Goal: Task Accomplishment & Management: Manage account settings

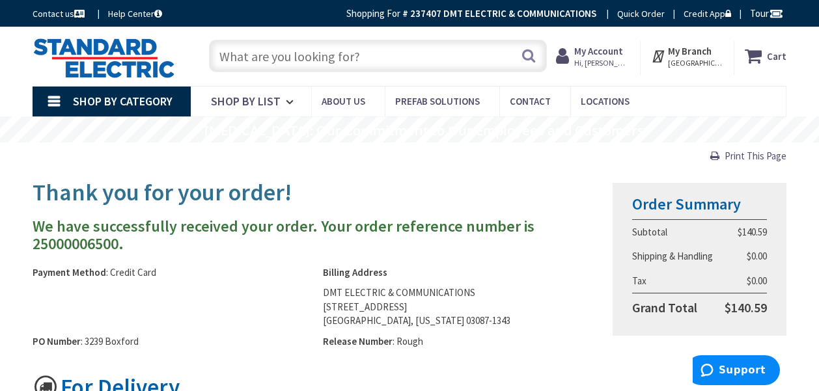
click at [262, 61] on input "text" at bounding box center [377, 56] width 337 height 33
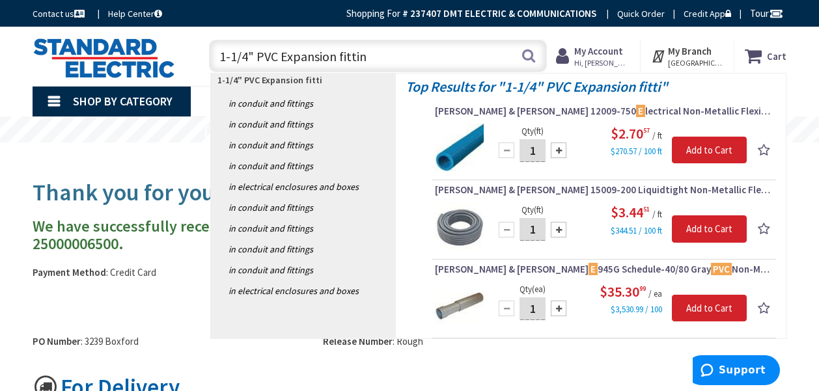
type input "1-1/4" PVC Expansion fitting"
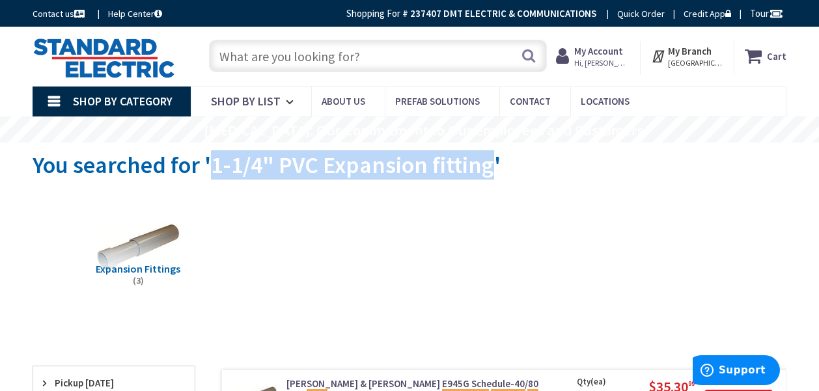
drag, startPoint x: 212, startPoint y: 167, endPoint x: 489, endPoint y: 165, distance: 276.7
click at [489, 165] on span "You searched for '1-1/4" PVC Expansion fitting'" at bounding box center [267, 164] width 468 height 29
copy span "1-1/4" PVC Expansion fitting"
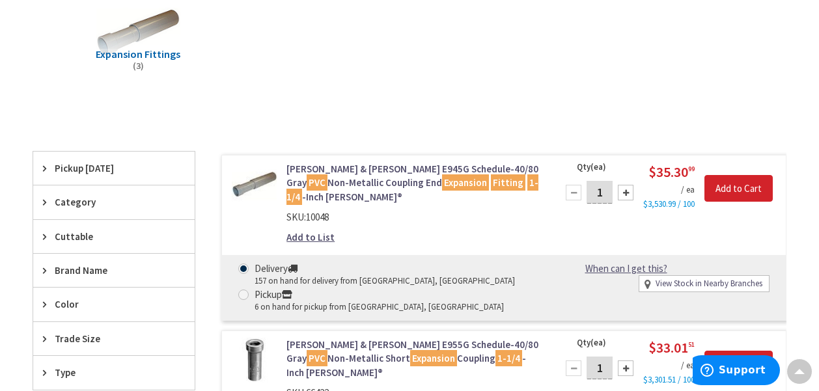
scroll to position [217, 0]
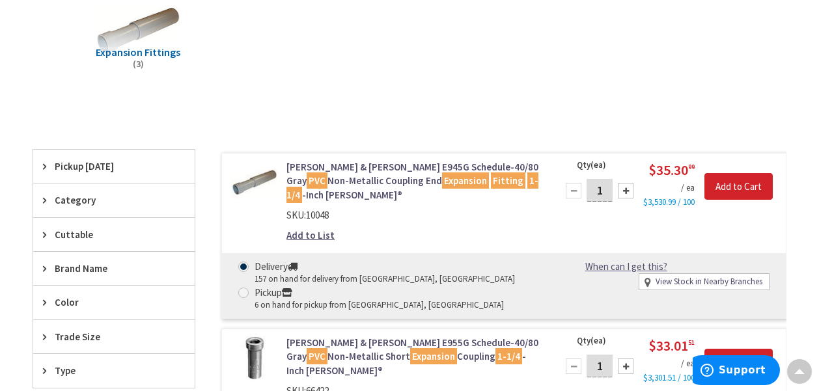
click at [319, 237] on link "Add to List" at bounding box center [310, 235] width 48 height 14
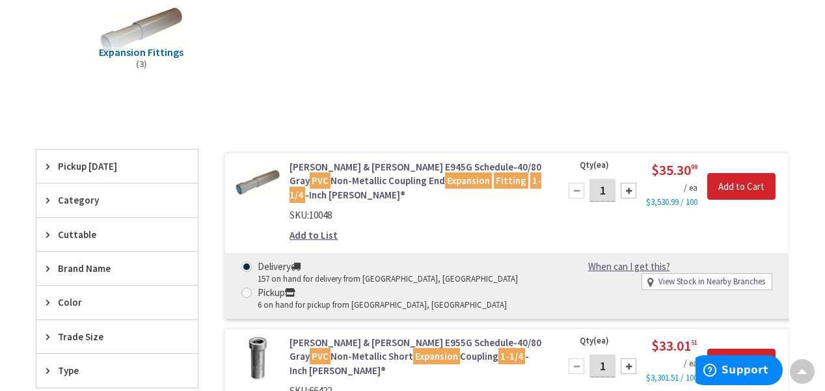
scroll to position [215, 0]
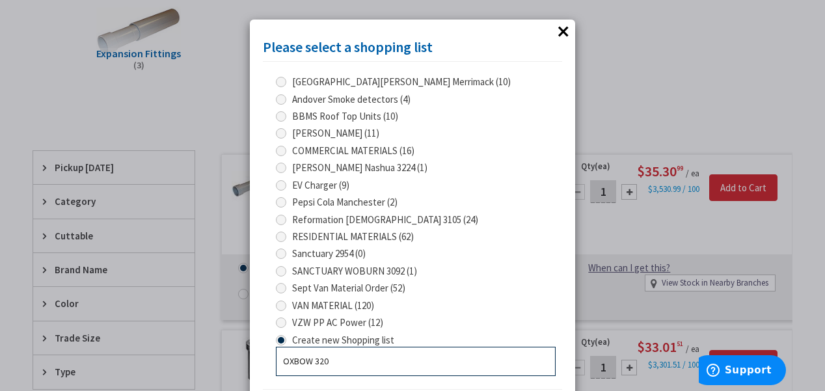
type input "OXBOW 3204"
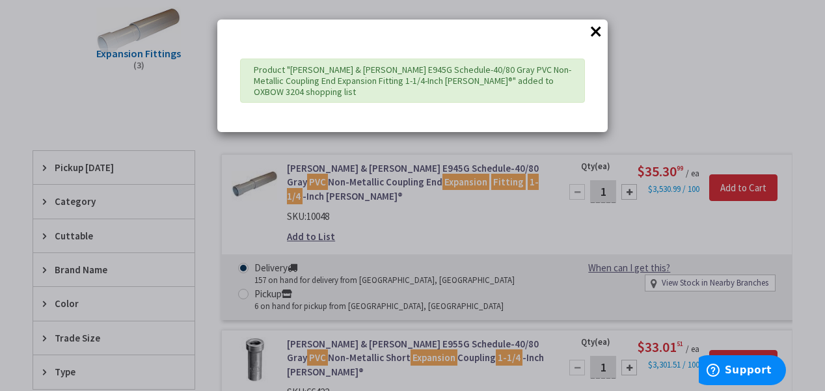
click at [598, 31] on button "×" at bounding box center [596, 31] width 20 height 20
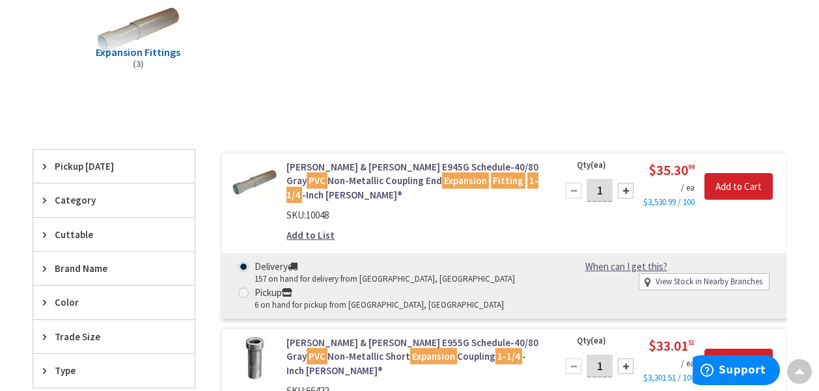
scroll to position [0, 0]
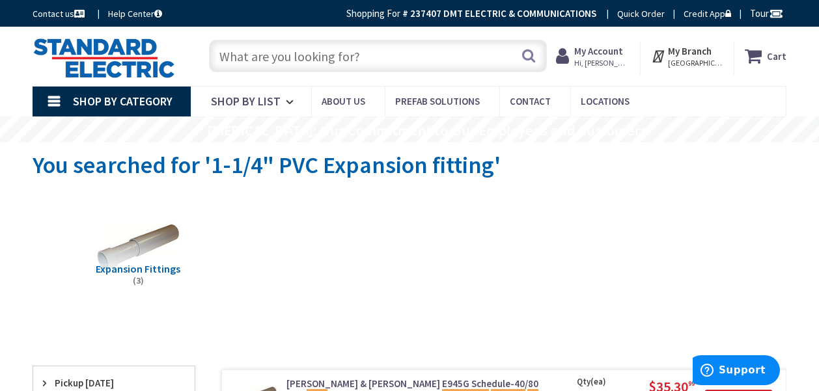
click at [288, 61] on input "text" at bounding box center [377, 56] width 337 height 33
click at [267, 60] on input "text" at bounding box center [377, 56] width 337 height 33
paste input "1-1/4" PVC LB Fittings"
type input "1-1/4" PVC LB Fittings"
click at [525, 59] on button "Search" at bounding box center [528, 55] width 17 height 29
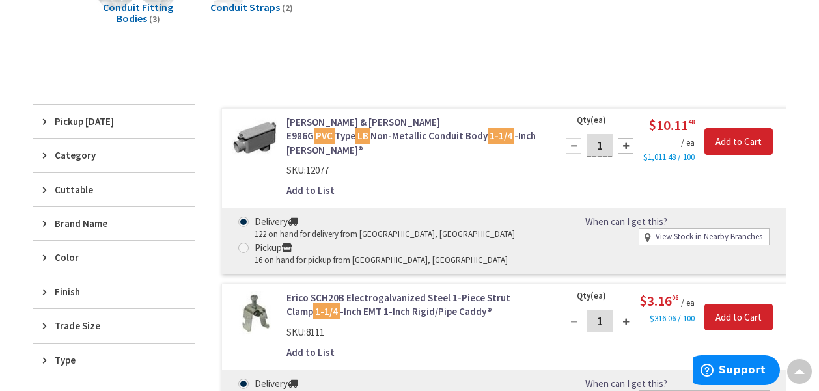
click at [624, 141] on div at bounding box center [626, 146] width 16 height 16
type input "2"
click at [321, 184] on link "Add to List" at bounding box center [310, 191] width 48 height 14
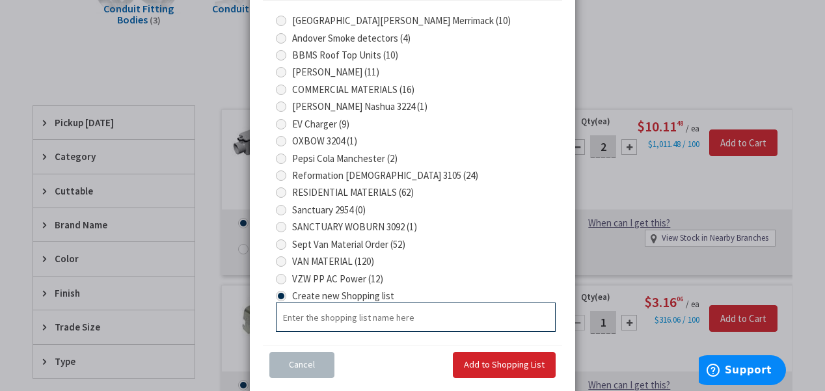
scroll to position [87, 0]
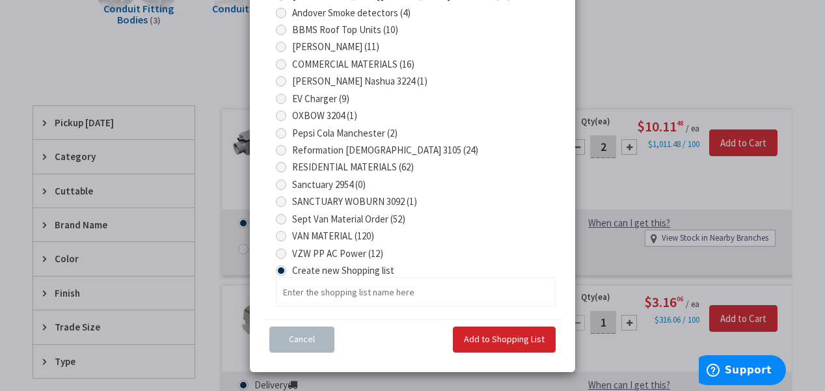
click at [280, 113] on span at bounding box center [281, 116] width 10 height 10
click at [280, 113] on 3204 "OXBOW 3204 (1)" at bounding box center [283, 115] width 8 height 8
radio 3204 "true"
click at [473, 333] on span "Add to Shopping List" at bounding box center [504, 339] width 81 height 12
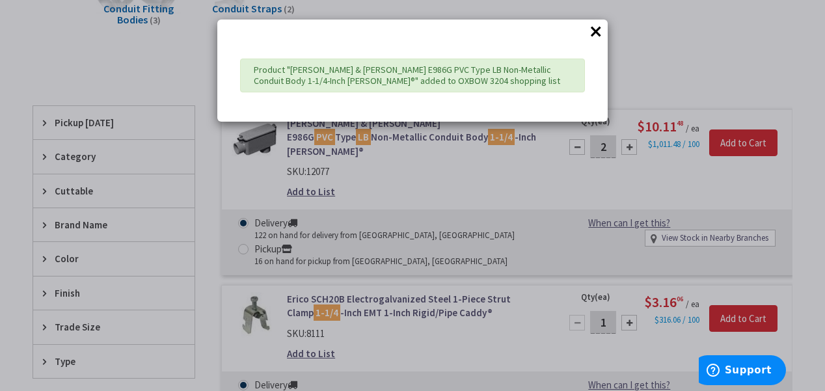
click at [596, 34] on button "×" at bounding box center [596, 31] width 20 height 20
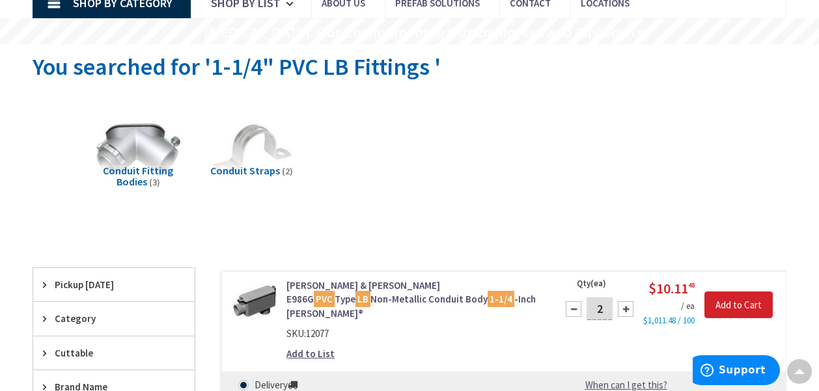
scroll to position [0, 0]
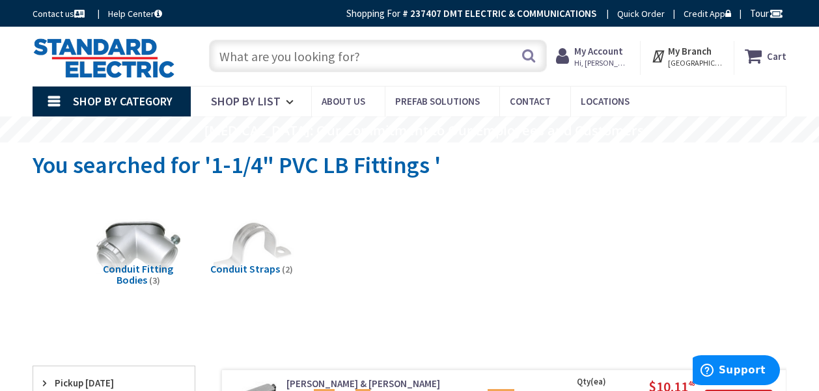
click at [310, 65] on input "text" at bounding box center [377, 56] width 337 height 33
paste input "6" Rough in Plates"
type input "6" Rough in Plates"
click at [522, 58] on button "Search" at bounding box center [528, 55] width 17 height 29
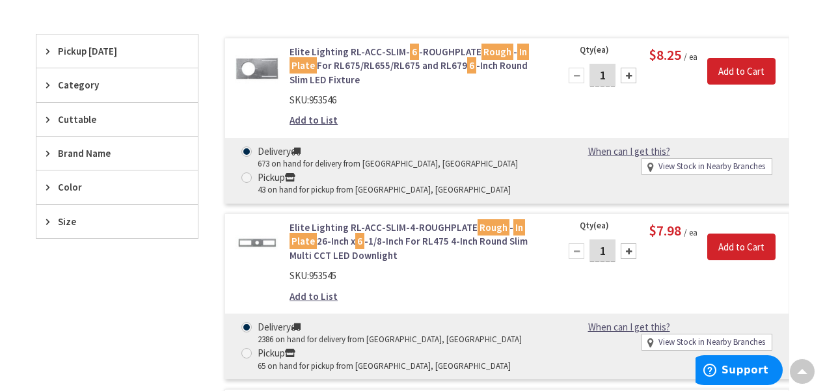
scroll to position [347, 0]
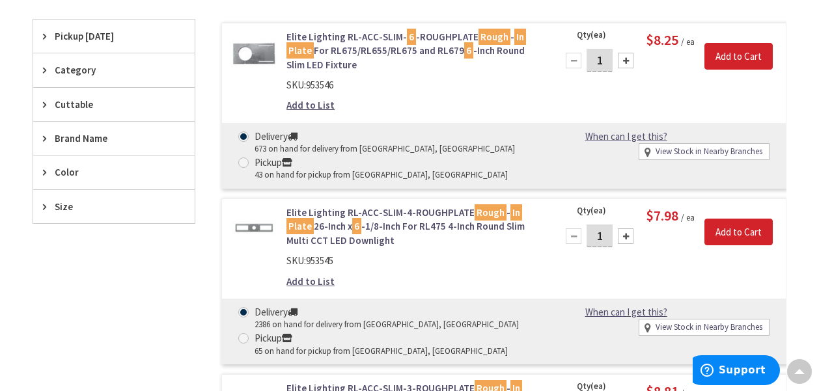
click at [625, 235] on div at bounding box center [626, 236] width 16 height 16
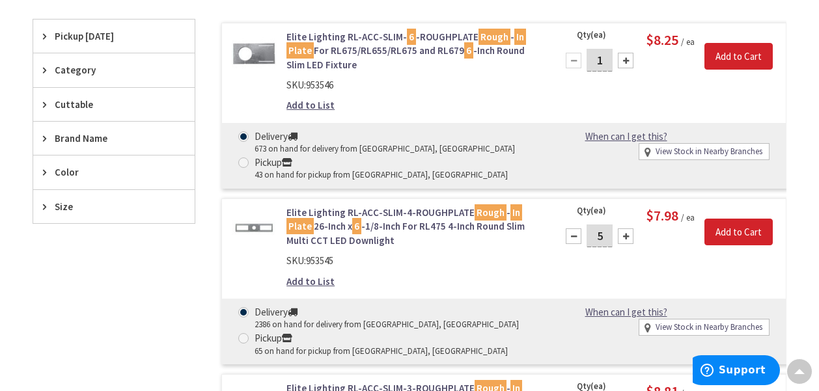
type input "6"
click at [315, 281] on link "Add to List" at bounding box center [310, 282] width 48 height 14
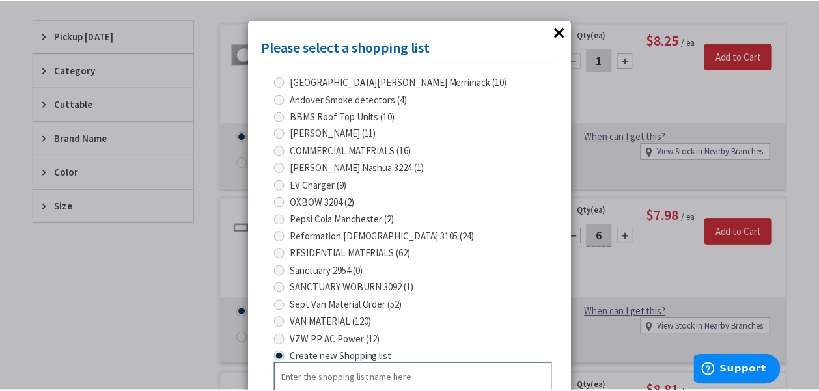
scroll to position [2, 0]
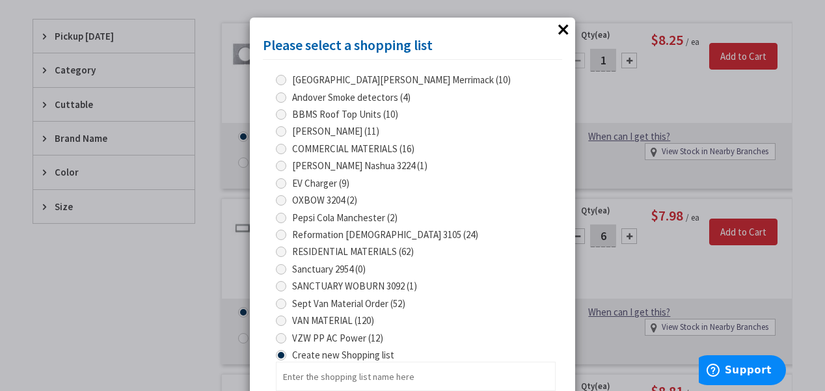
click at [279, 200] on span at bounding box center [281, 200] width 10 height 10
click at [279, 200] on 3204 "OXBOW 3204 (2)" at bounding box center [283, 200] width 8 height 8
radio 3204 "true"
click at [562, 27] on button "×" at bounding box center [564, 30] width 20 height 20
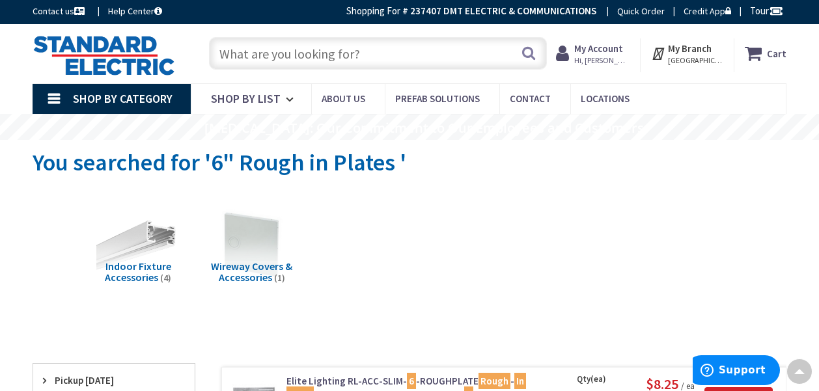
scroll to position [0, 0]
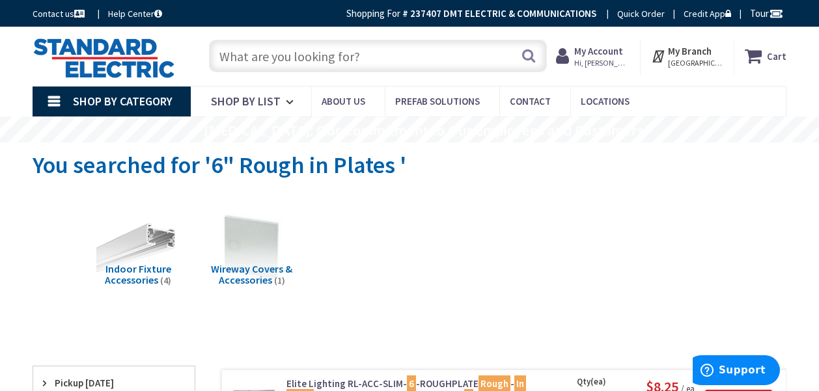
click at [355, 49] on input "text" at bounding box center [377, 56] width 337 height 33
paste input "6" RAB Wafer lights."
type input "6" RAB Wafer lights."
click at [523, 57] on button "Search" at bounding box center [528, 55] width 17 height 29
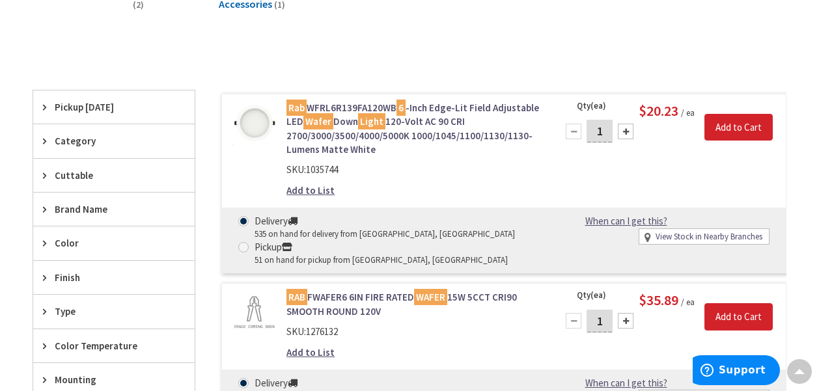
scroll to position [217, 0]
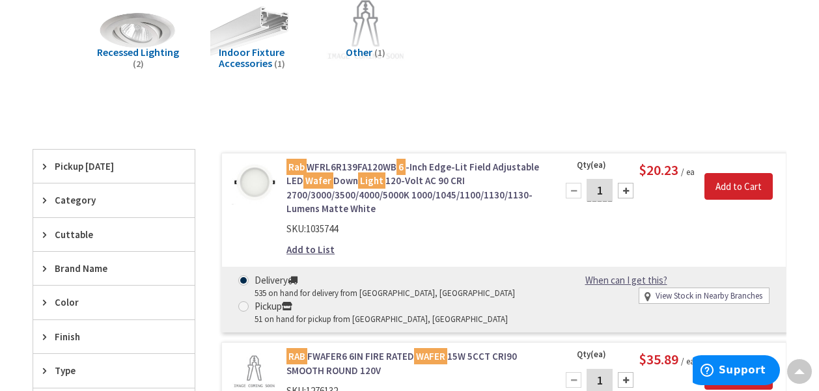
click at [629, 186] on div at bounding box center [626, 191] width 16 height 16
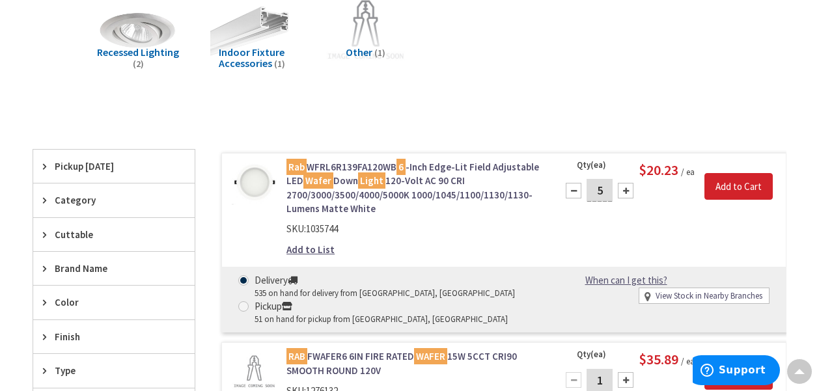
type input "6"
click at [319, 249] on link "Add to List" at bounding box center [310, 250] width 48 height 14
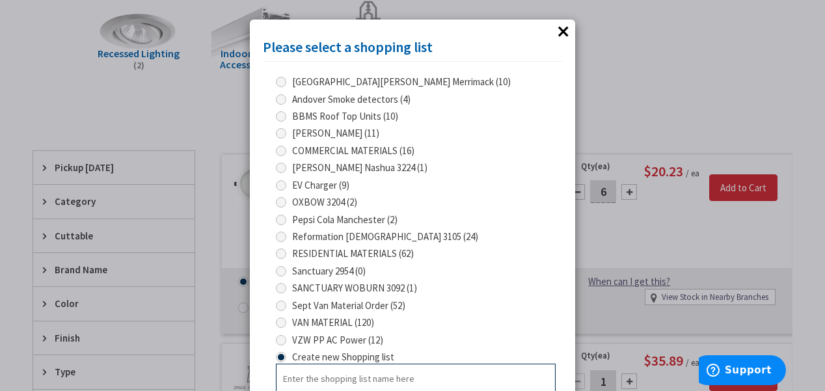
scroll to position [2, 0]
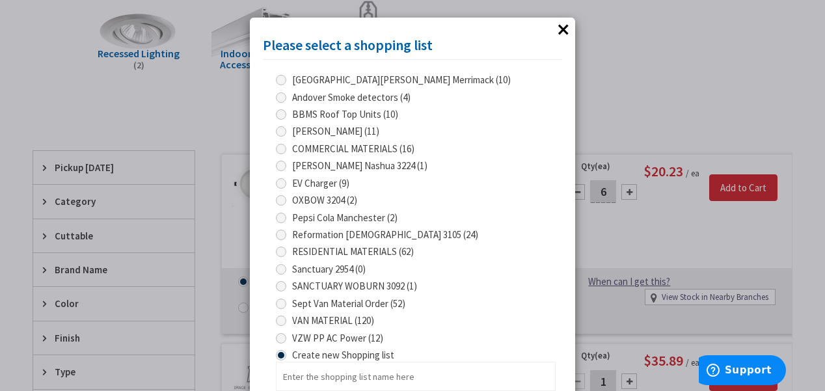
click at [279, 199] on span at bounding box center [281, 200] width 10 height 10
click at [279, 199] on 3204 "OXBOW 3204 (2)" at bounding box center [283, 200] width 8 height 8
radio 3204 "true"
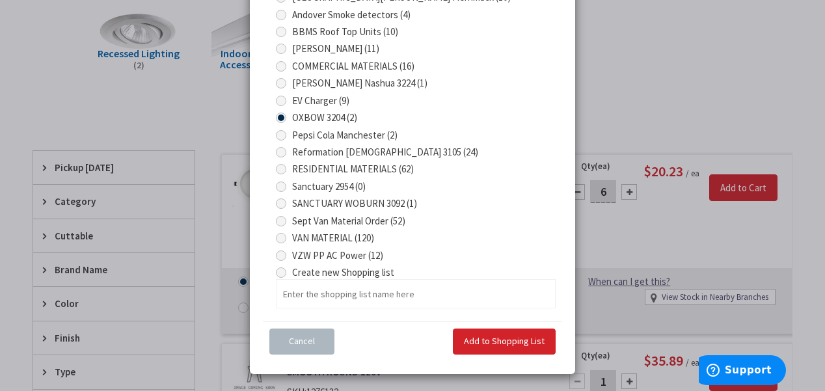
scroll to position [87, 0]
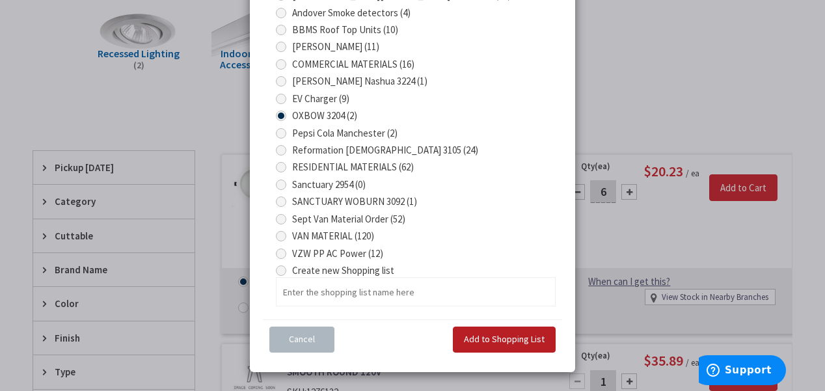
click at [480, 333] on span "Add to Shopping List" at bounding box center [504, 339] width 81 height 12
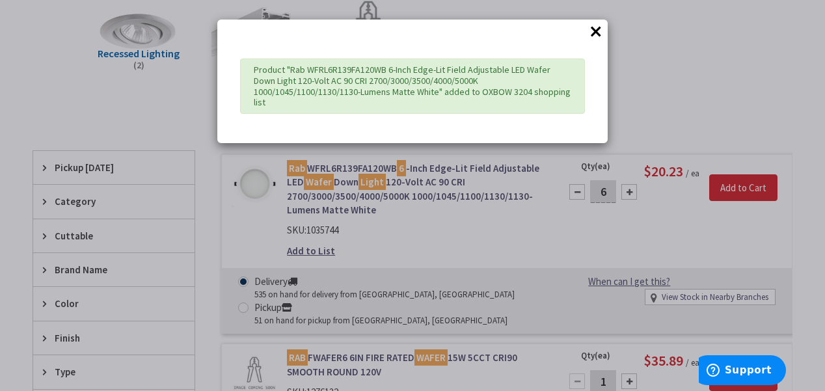
click at [598, 34] on button "×" at bounding box center [596, 31] width 20 height 20
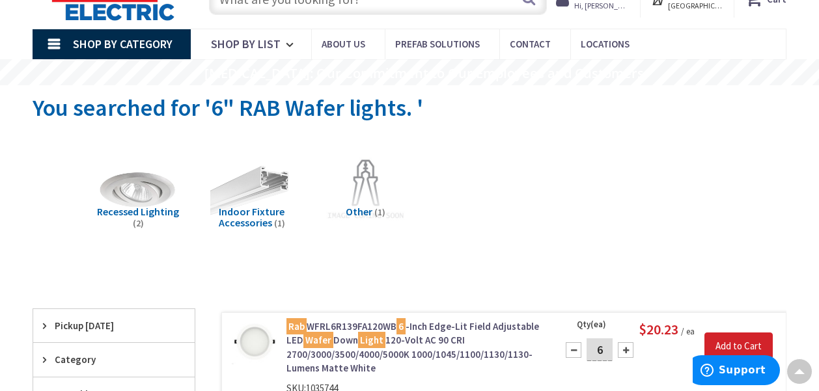
scroll to position [0, 0]
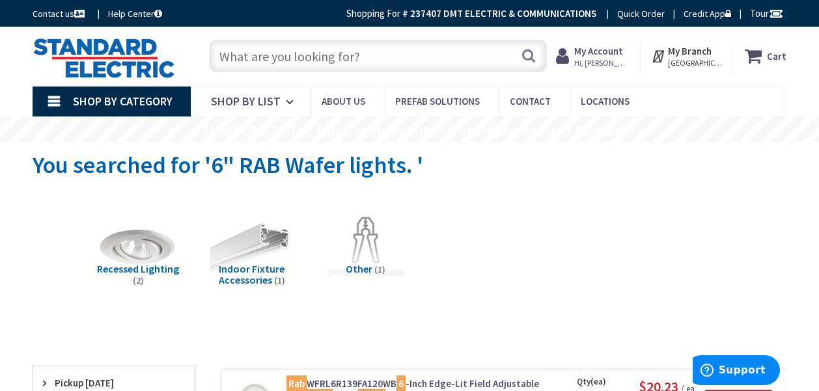
click at [264, 51] on input "text" at bounding box center [377, 56] width 337 height 33
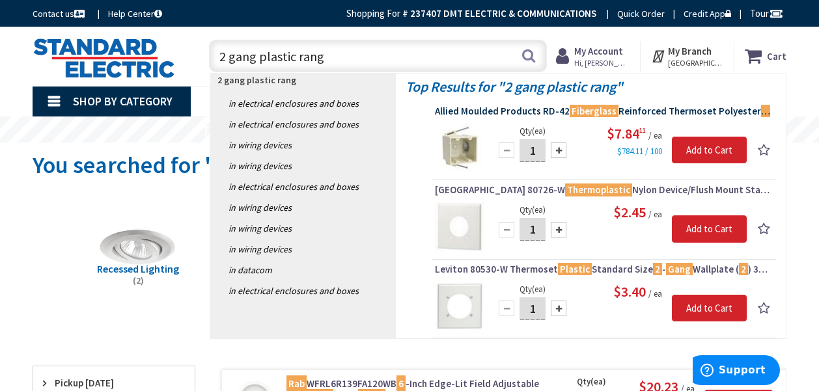
type input "2 gang plastic rang"
click at [478, 111] on span "Allied Moulded Products RD-42 Fiberglass Reinforced Thermoset Polyester 2 - Gan…" at bounding box center [604, 111] width 338 height 13
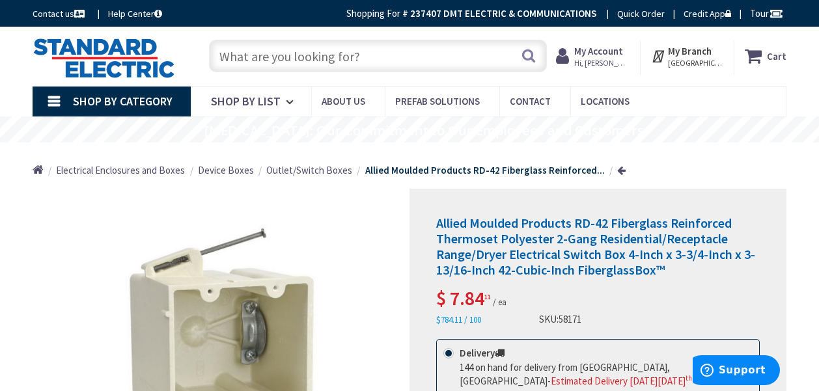
click at [243, 56] on input "text" at bounding box center [377, 56] width 337 height 33
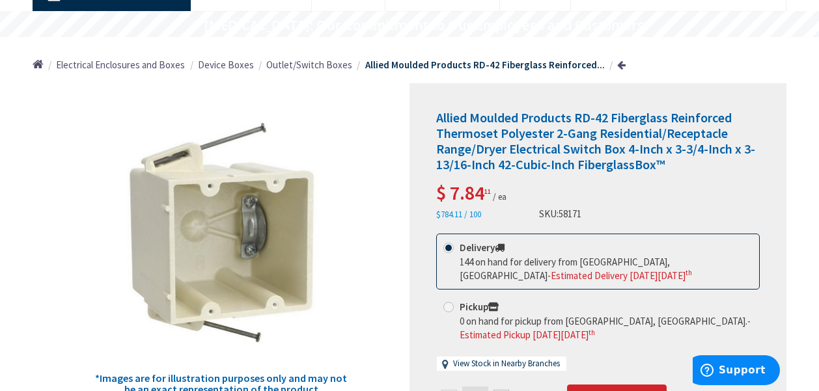
scroll to position [260, 0]
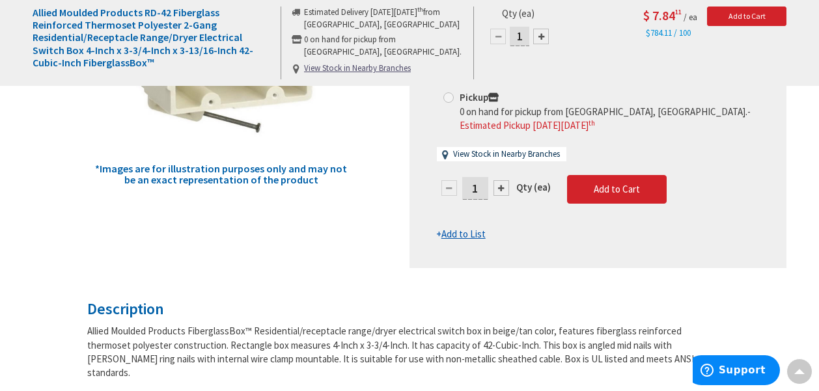
scroll to position [0, 0]
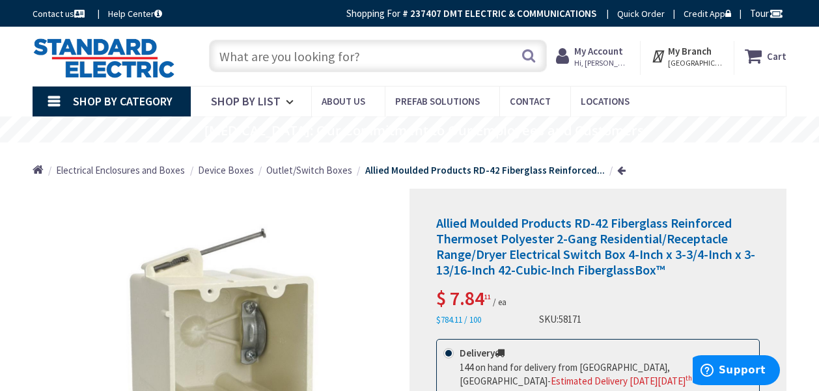
click at [261, 63] on input "text" at bounding box center [377, 56] width 337 height 33
click at [607, 52] on strong "My Account" at bounding box center [598, 51] width 49 height 12
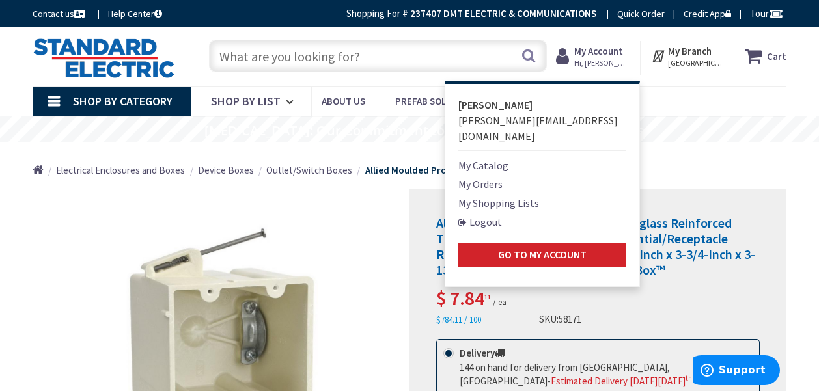
click at [519, 195] on link "My Shopping Lists" at bounding box center [498, 203] width 81 height 16
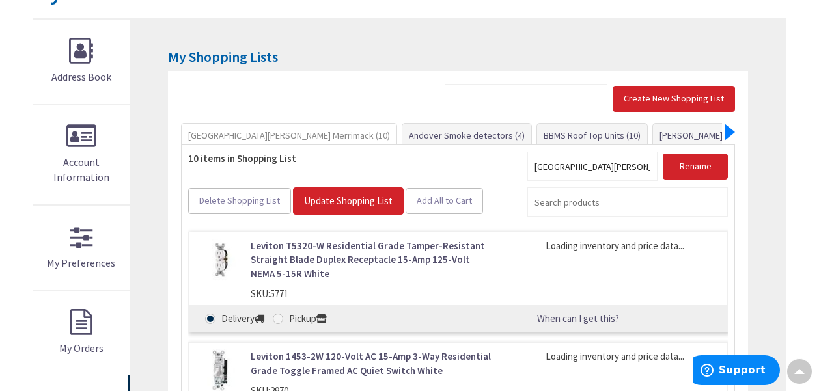
click at [728, 128] on div at bounding box center [729, 132] width 10 height 17
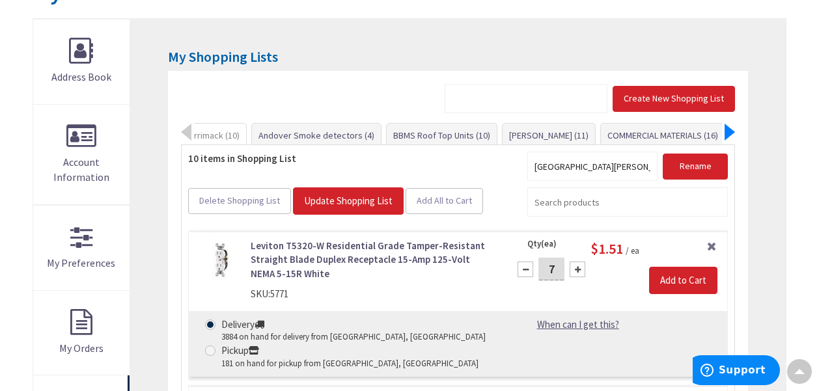
click at [728, 128] on div at bounding box center [729, 132] width 10 height 17
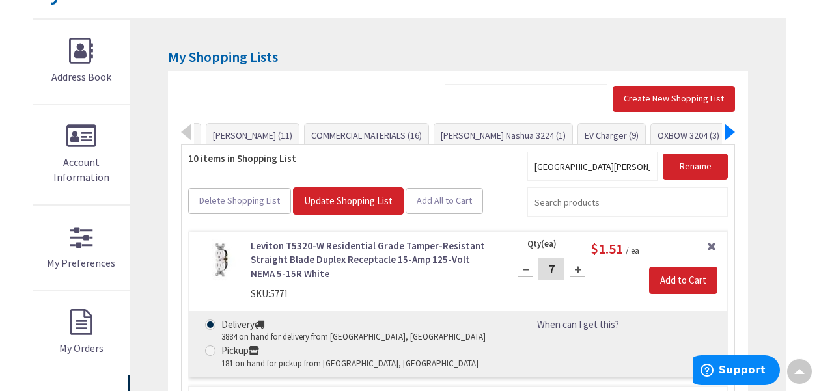
click at [728, 128] on div at bounding box center [729, 132] width 10 height 17
click at [651, 134] on link "OXBOW 3204 (3)" at bounding box center [688, 135] width 75 height 23
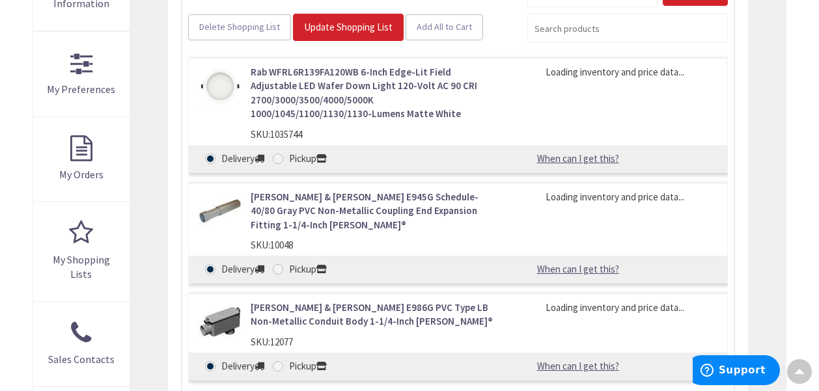
scroll to position [355, 0]
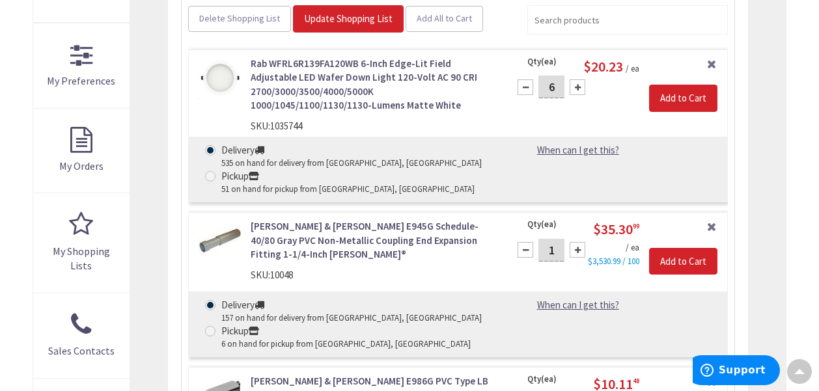
click at [523, 80] on div at bounding box center [525, 87] width 16 height 16
type input "4"
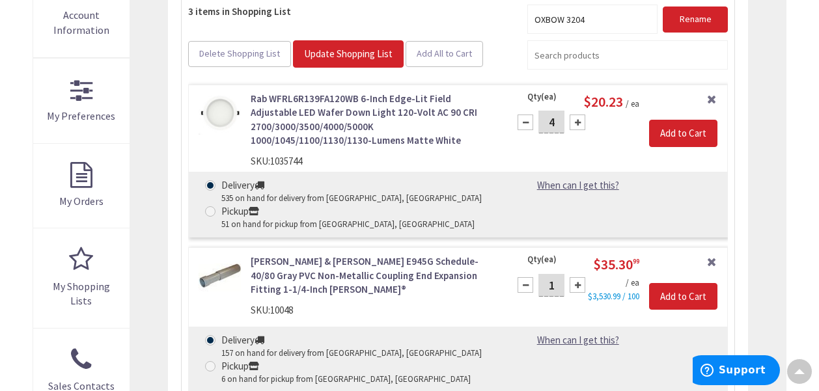
scroll to position [0, 0]
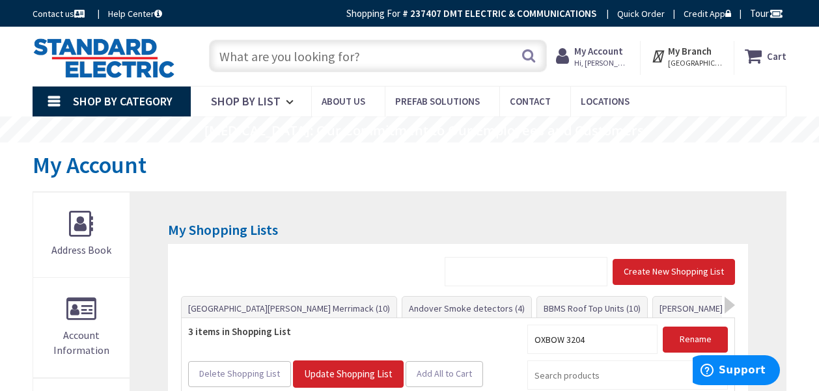
click at [281, 55] on input "text" at bounding box center [377, 56] width 337 height 33
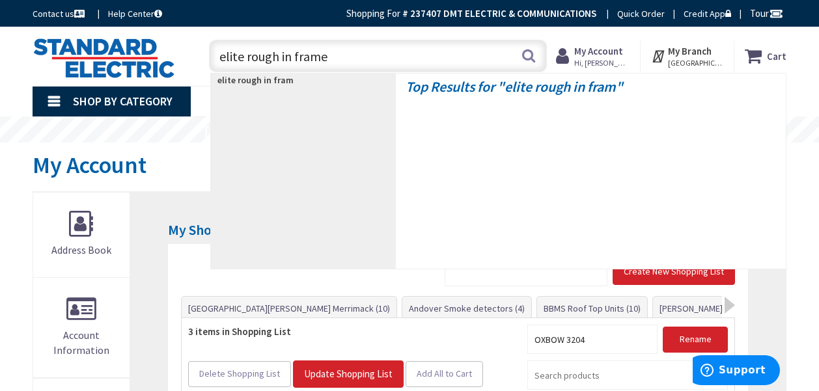
type input "elite rough in frames"
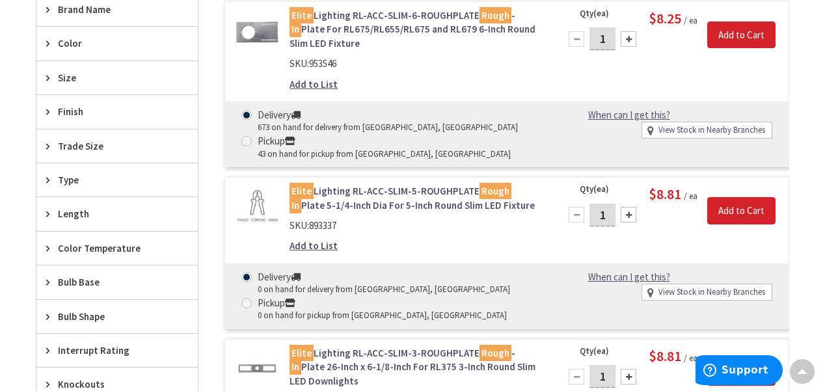
scroll to position [564, 0]
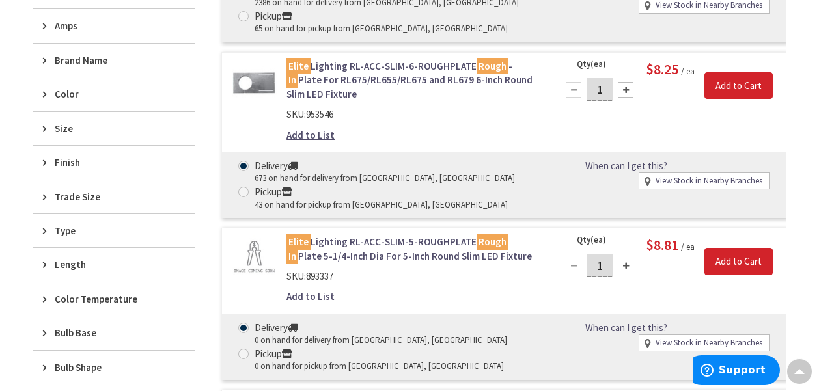
click at [624, 87] on div at bounding box center [626, 90] width 16 height 16
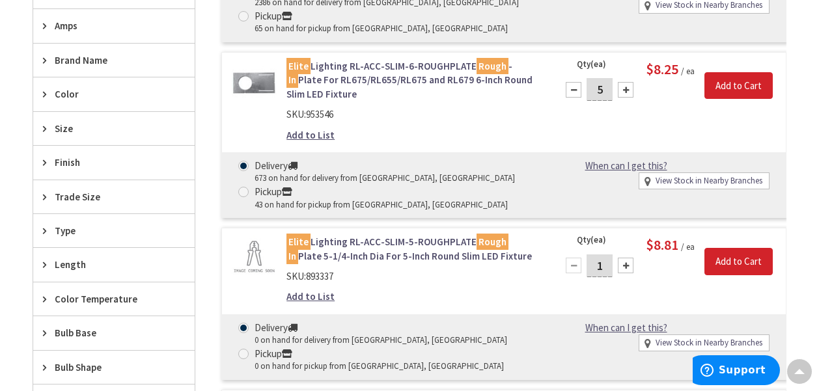
type input "6"
click at [327, 132] on link "Add to List" at bounding box center [310, 135] width 48 height 14
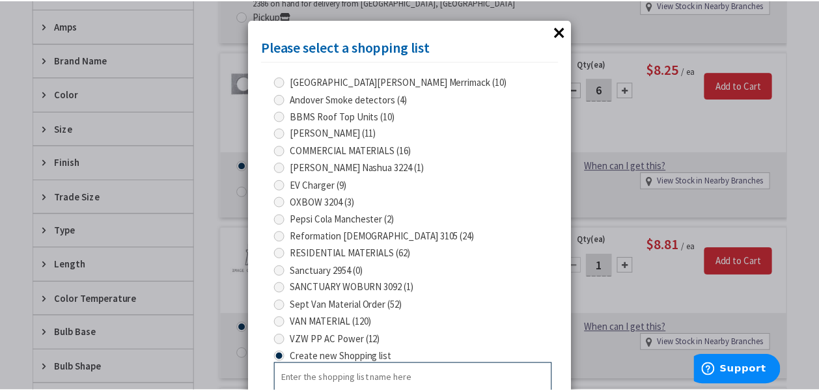
scroll to position [2, 0]
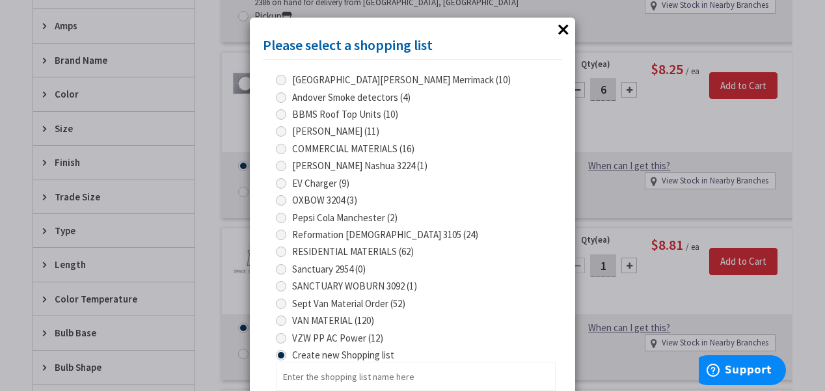
click at [284, 197] on 3204 "OXBOW 3204 (3)" at bounding box center [283, 200] width 8 height 8
radio 3204 "true"
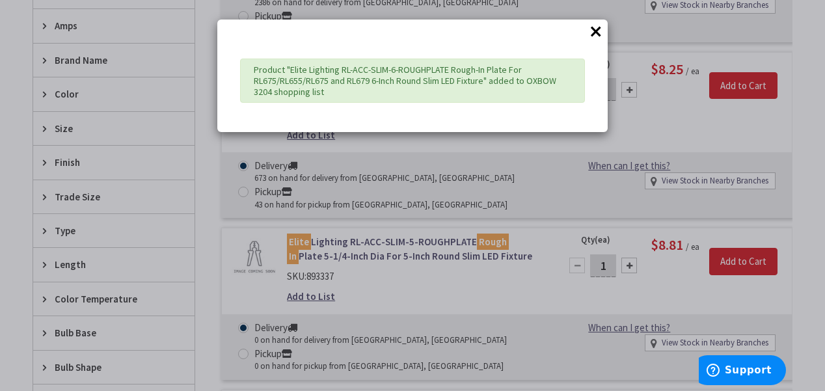
click at [599, 27] on button "×" at bounding box center [596, 31] width 20 height 20
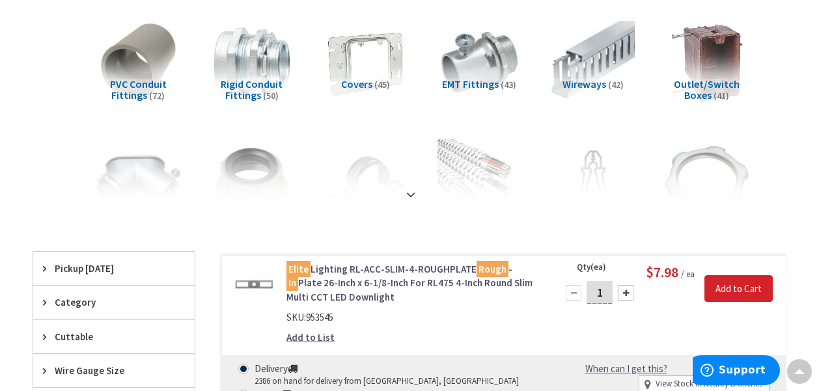
scroll to position [0, 0]
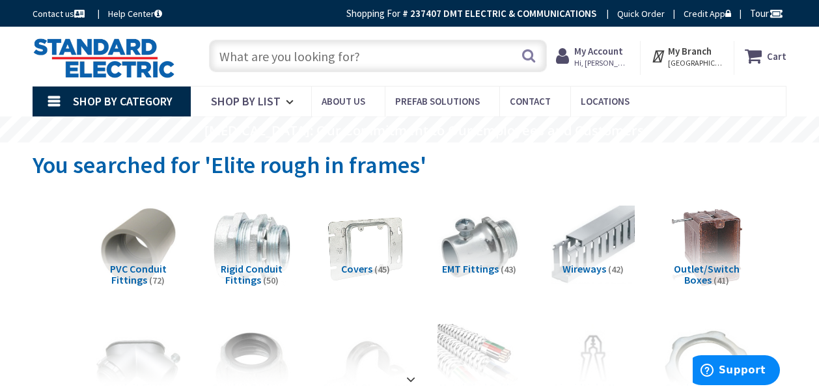
click at [289, 53] on input "text" at bounding box center [377, 56] width 337 height 33
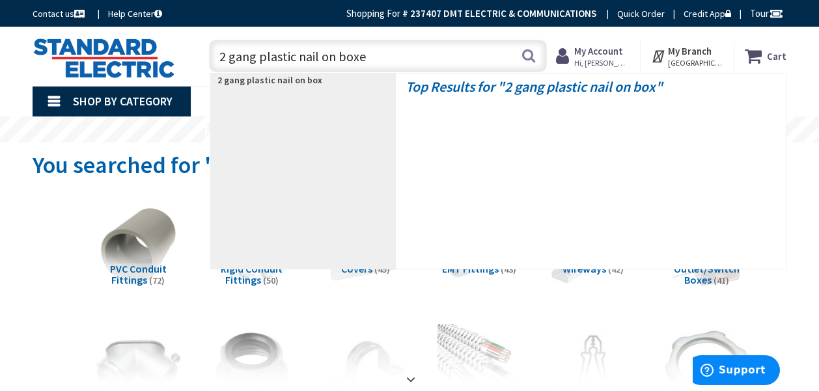
type input "2 gang plastic nail on boxes"
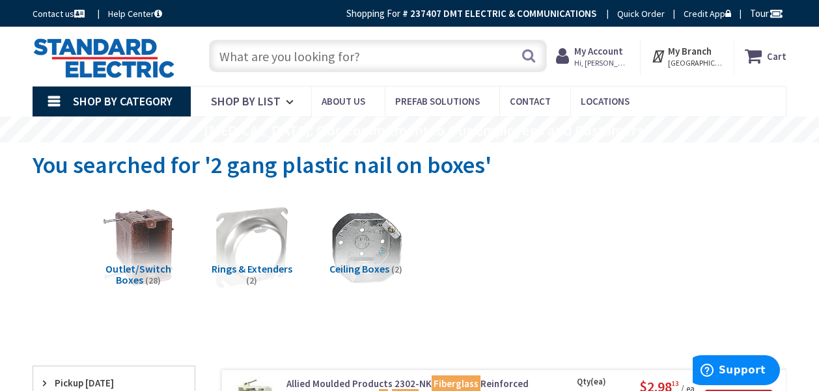
click at [281, 56] on input "text" at bounding box center [377, 56] width 337 height 33
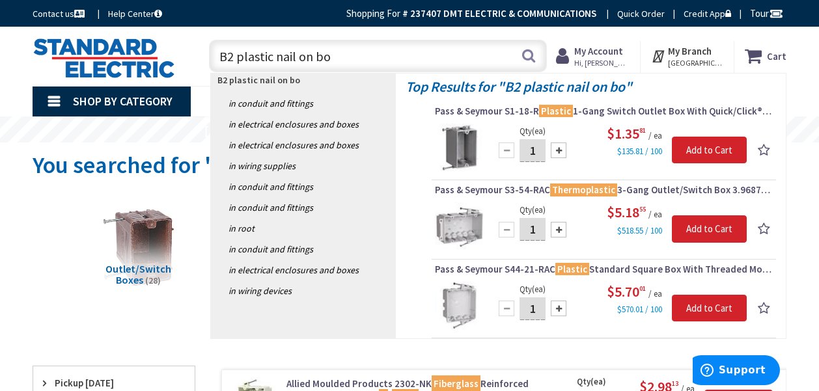
type input "B2 plastic nail on box"
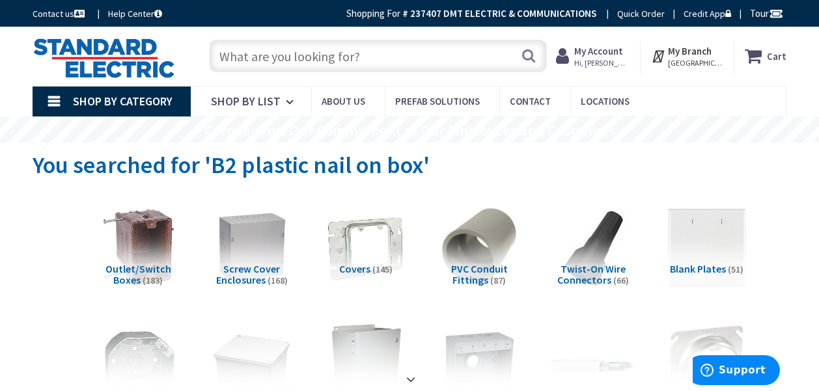
click at [255, 64] on input "text" at bounding box center [377, 56] width 337 height 33
type input "2 gang plastic nail on box blue"
click at [527, 59] on button "Search" at bounding box center [528, 55] width 17 height 29
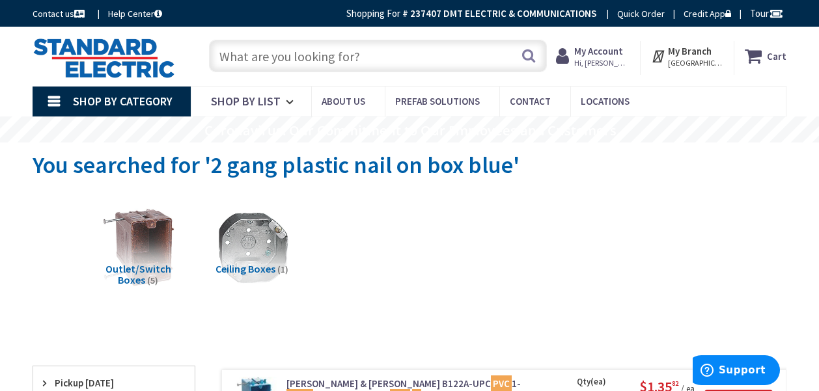
click at [610, 49] on strong "My Account" at bounding box center [598, 51] width 49 height 12
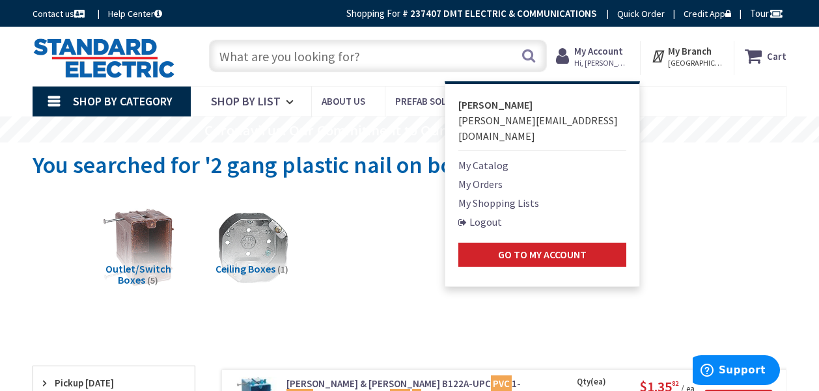
click at [502, 195] on link "My Shopping Lists" at bounding box center [498, 203] width 81 height 16
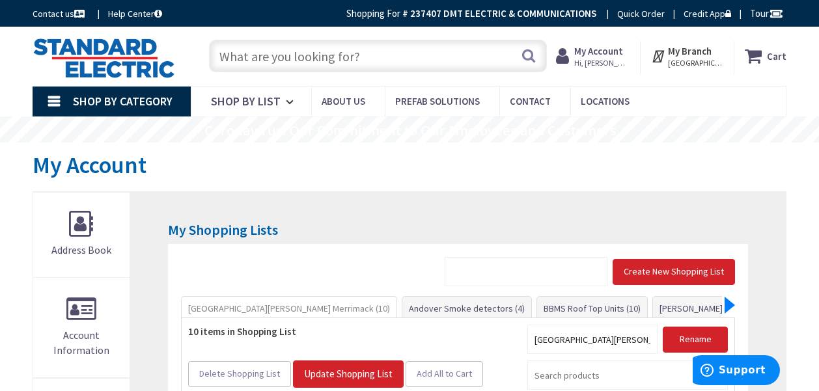
click at [724, 309] on div at bounding box center [729, 305] width 10 height 17
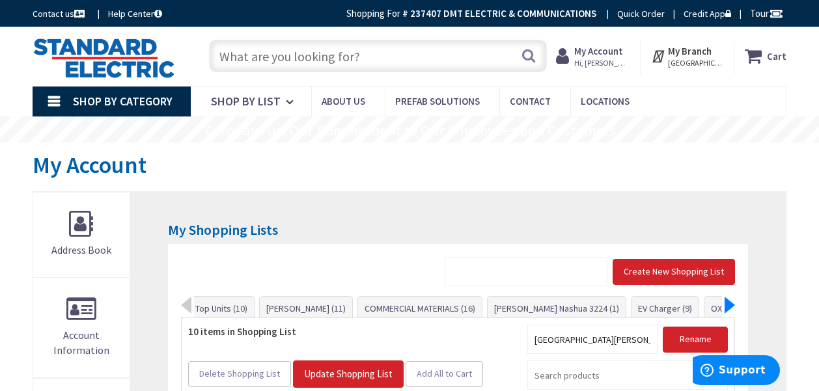
click at [724, 309] on div at bounding box center [729, 305] width 10 height 17
click at [651, 310] on link "OXBOW 3204 (4)" at bounding box center [688, 308] width 75 height 23
